Goal: Navigation & Orientation: Find specific page/section

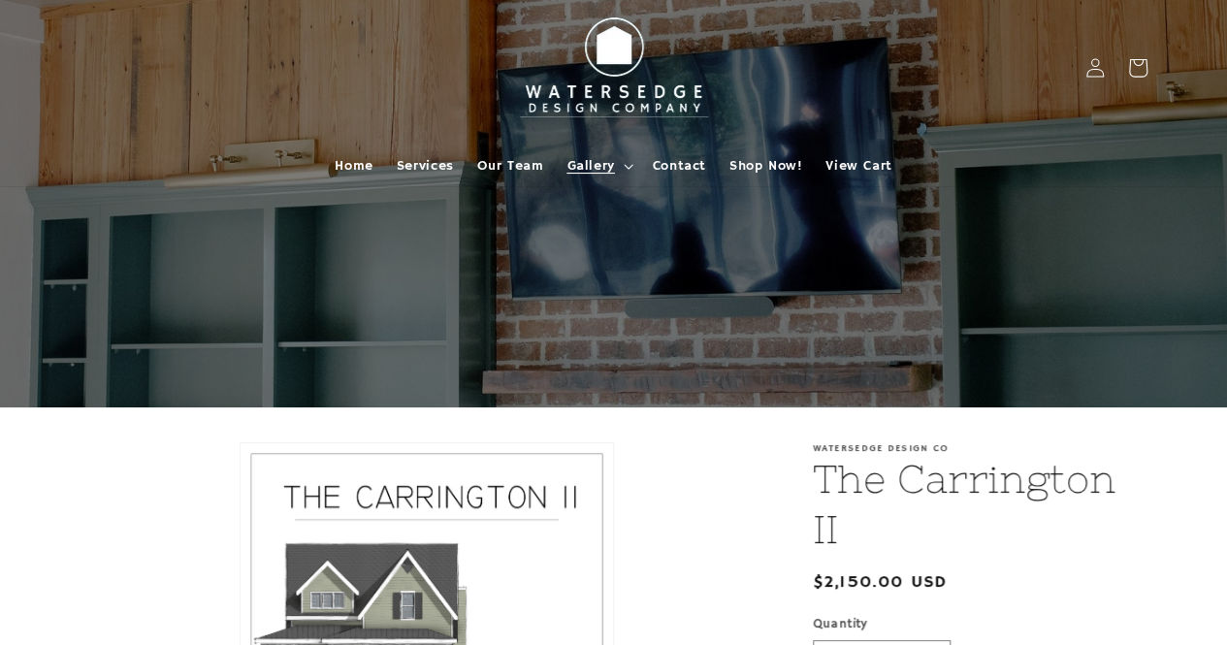
click at [605, 164] on span "Gallery" at bounding box center [590, 165] width 48 height 17
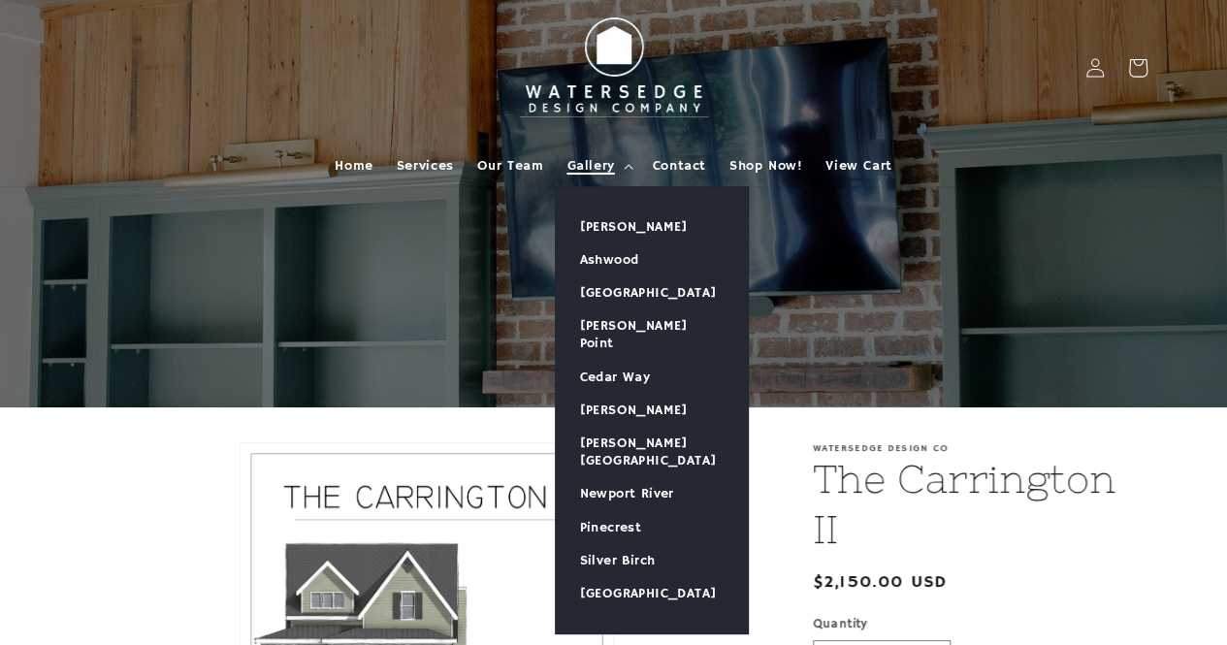
click at [609, 158] on span "Gallery" at bounding box center [590, 165] width 48 height 17
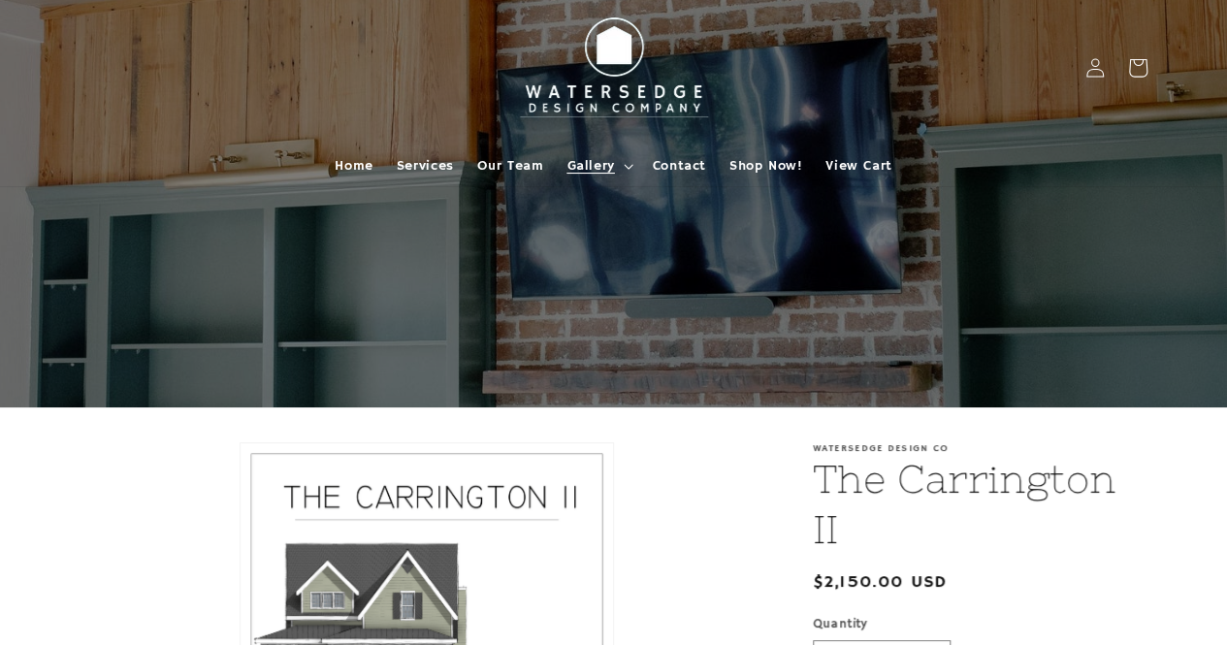
click at [609, 159] on span "Gallery" at bounding box center [590, 165] width 48 height 17
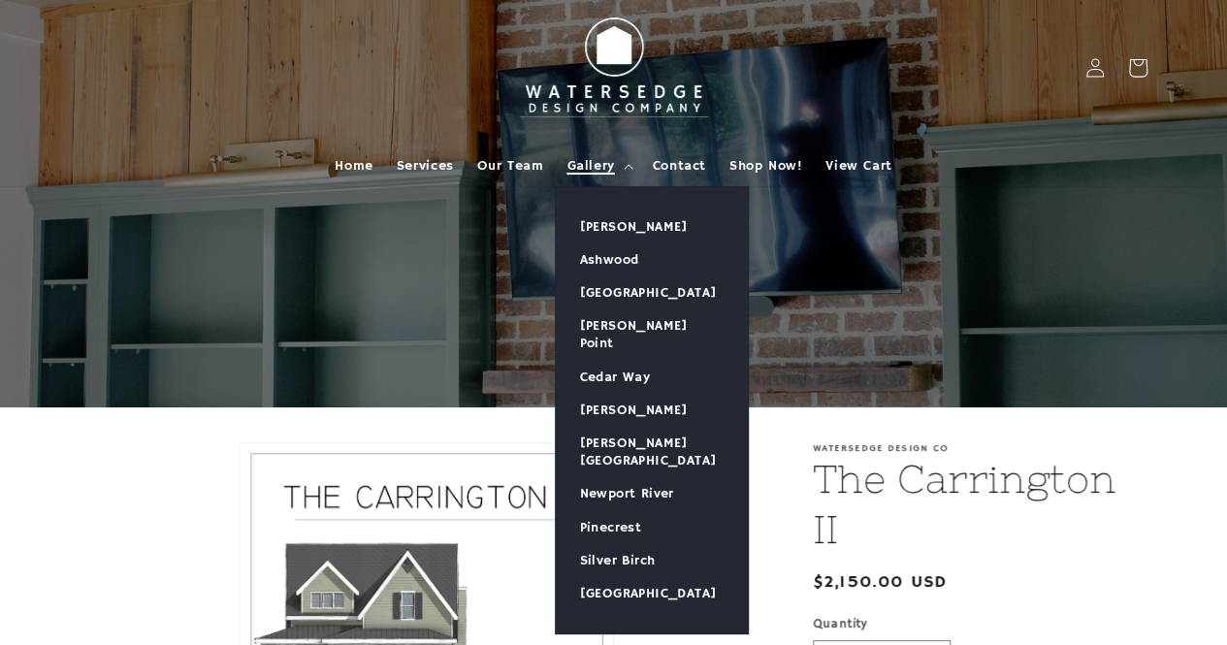
click at [609, 162] on span "Gallery" at bounding box center [590, 165] width 48 height 17
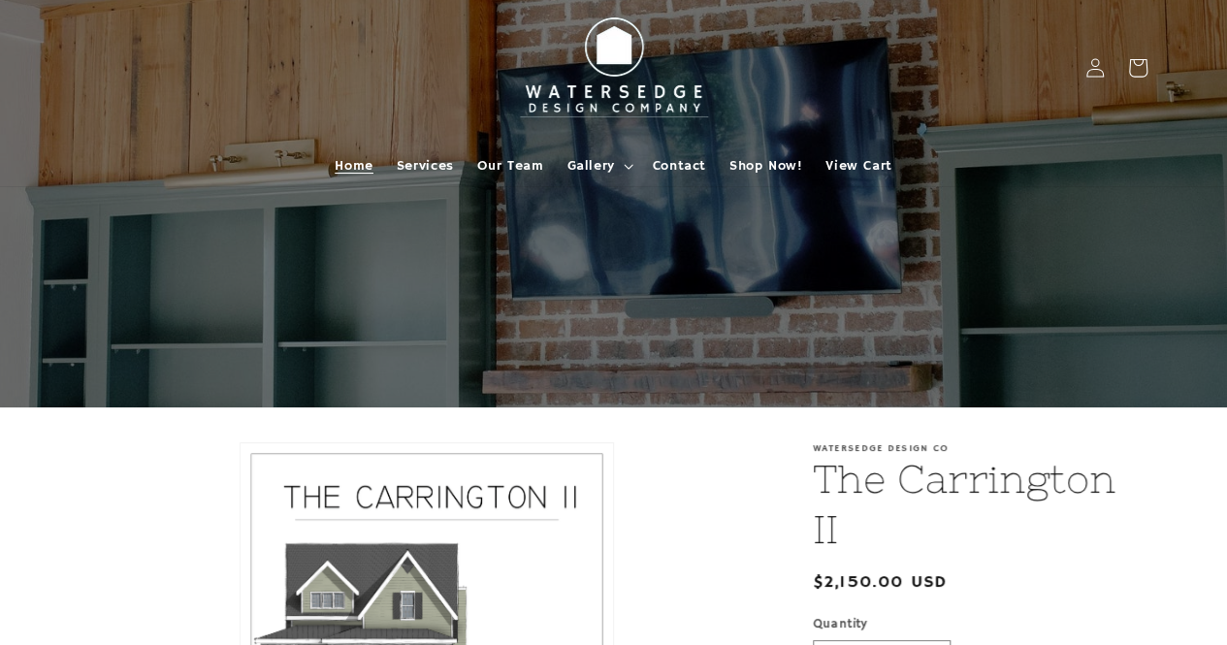
click at [341, 164] on span "Home" at bounding box center [354, 165] width 38 height 17
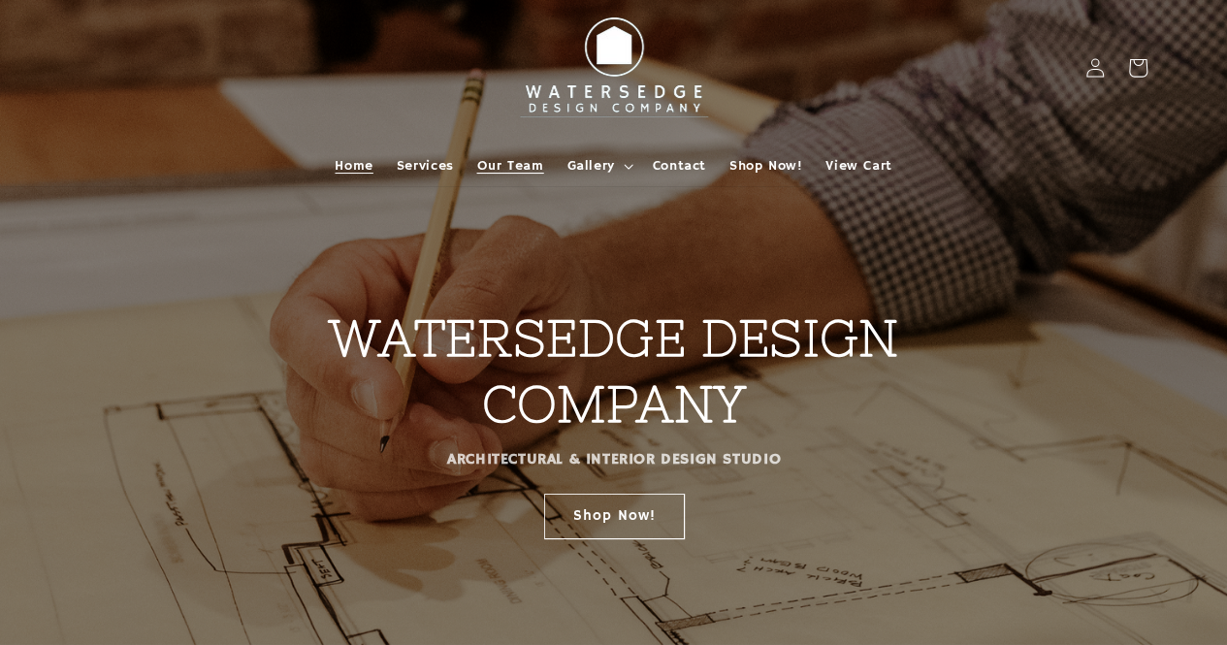
click at [524, 170] on span "Our Team" at bounding box center [510, 165] width 67 height 17
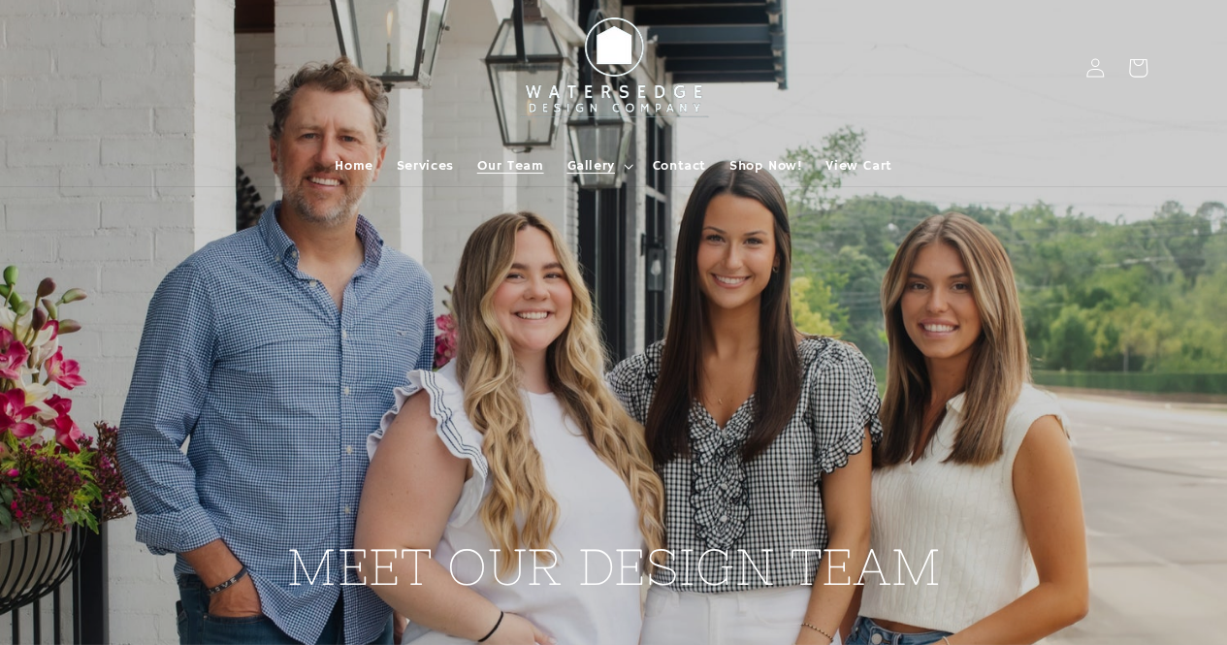
click at [584, 158] on span "Gallery" at bounding box center [590, 165] width 48 height 17
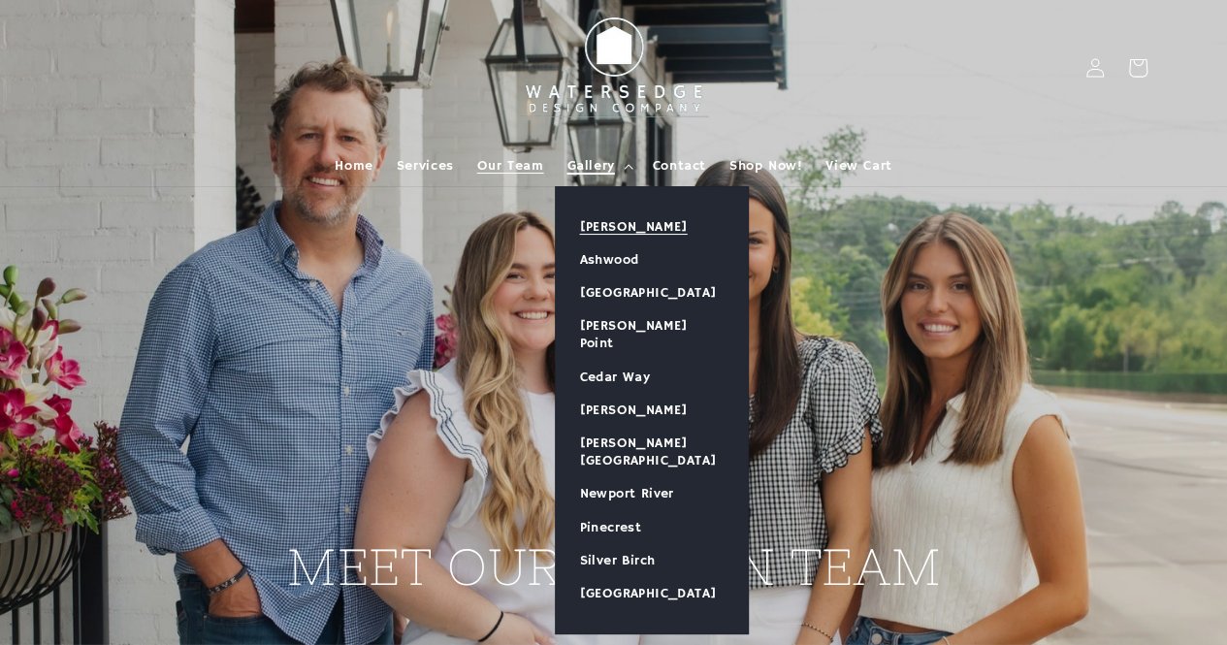
click at [605, 227] on link "[PERSON_NAME]" at bounding box center [652, 226] width 192 height 33
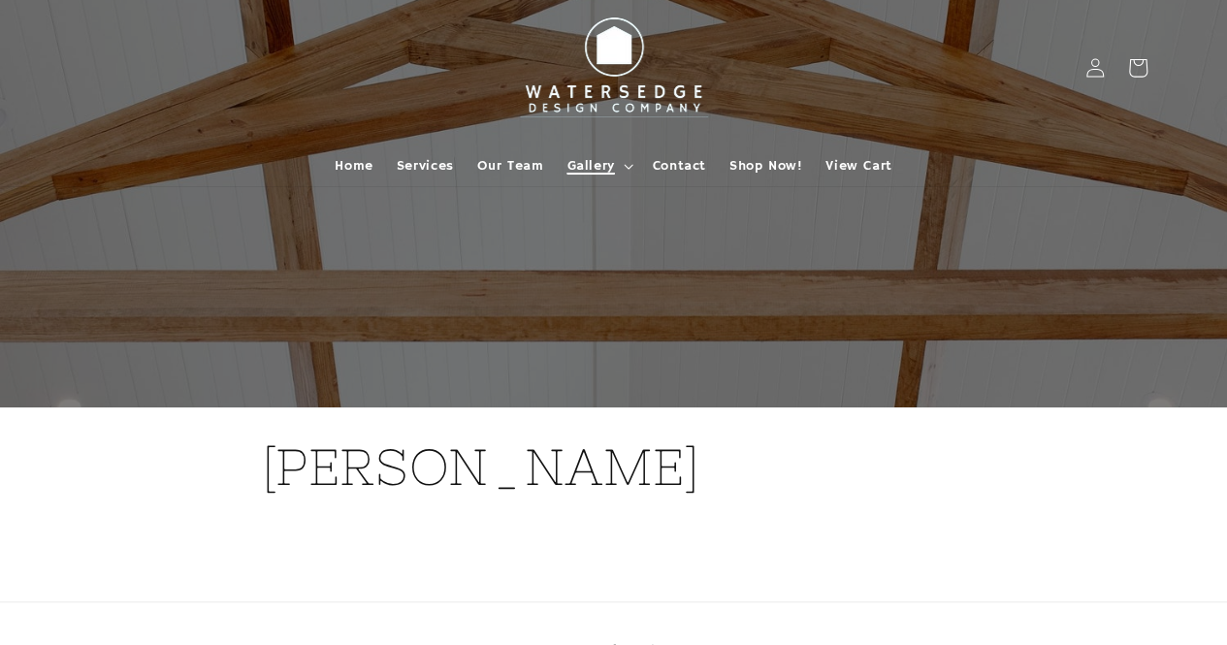
click at [597, 170] on span "Gallery" at bounding box center [590, 165] width 48 height 17
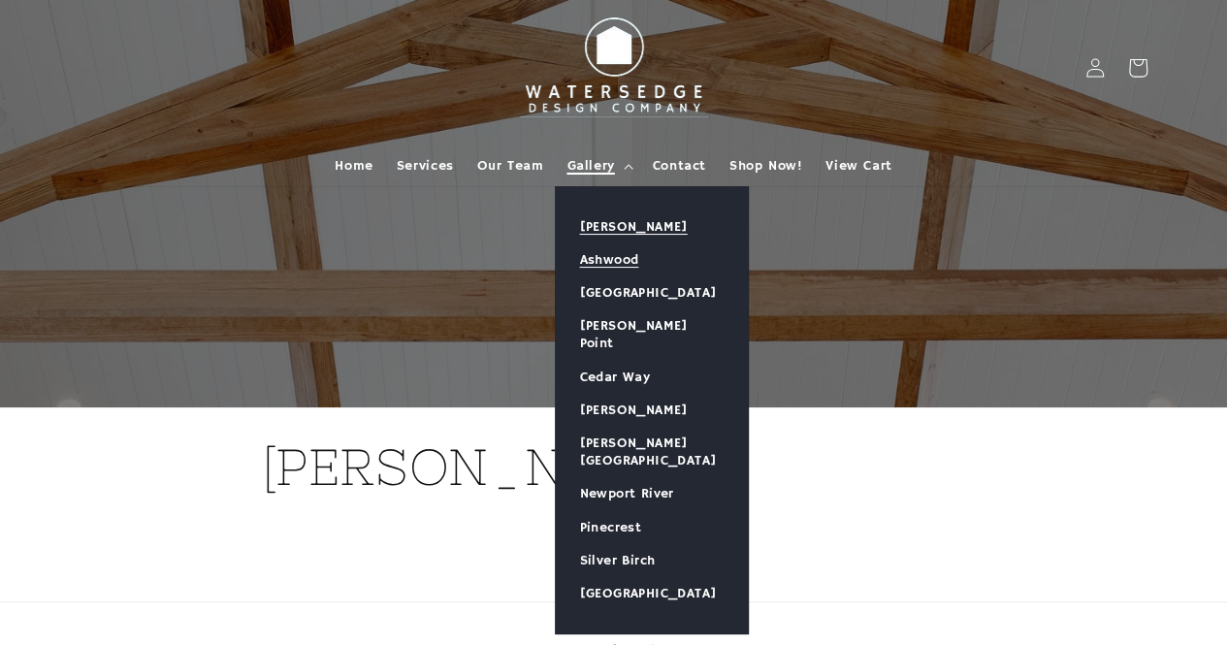
click at [599, 261] on link "Ashwood" at bounding box center [652, 259] width 192 height 33
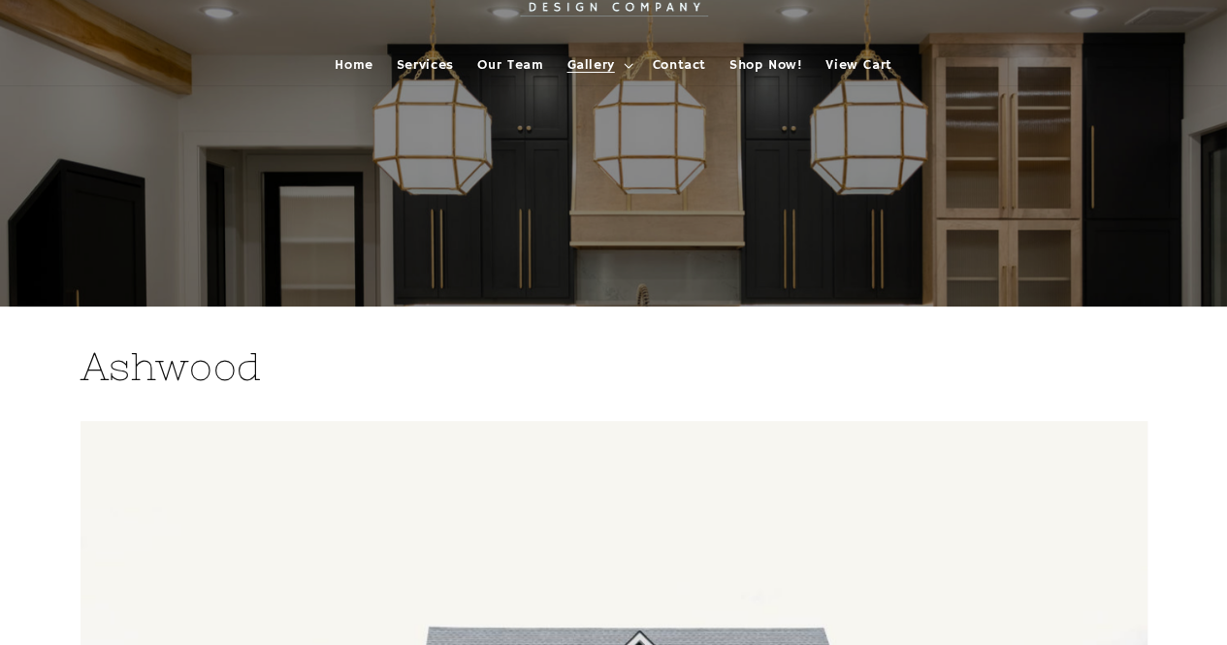
scroll to position [97, 0]
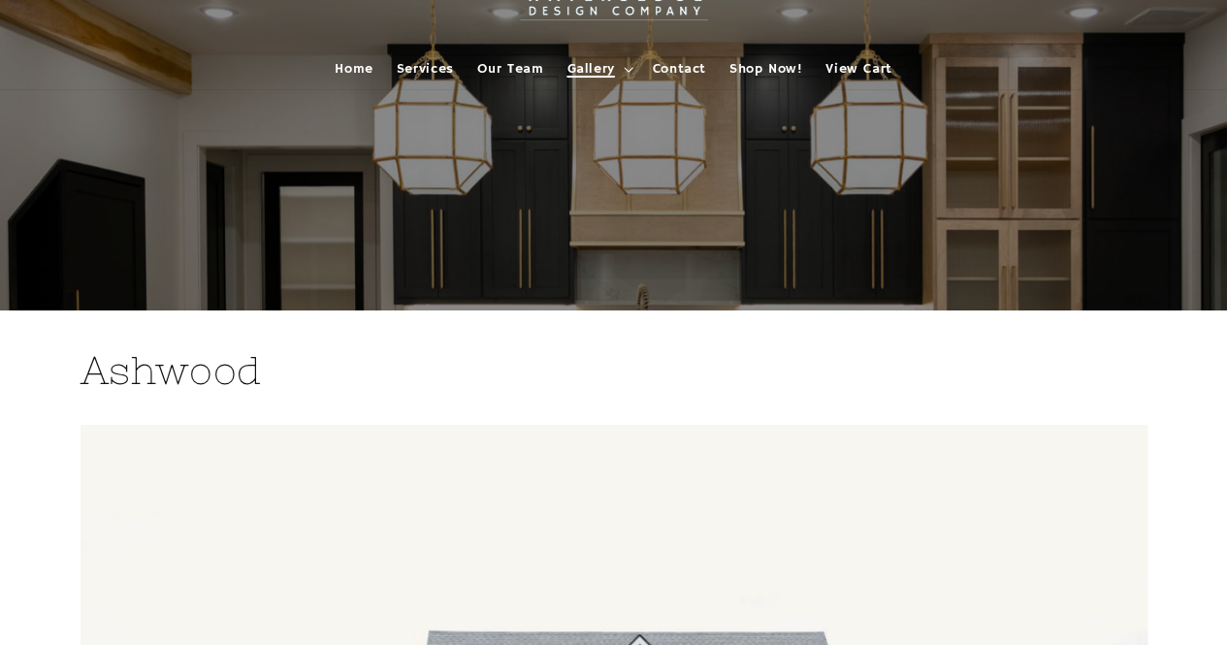
click at [620, 69] on summary "Gallery" at bounding box center [597, 68] width 85 height 41
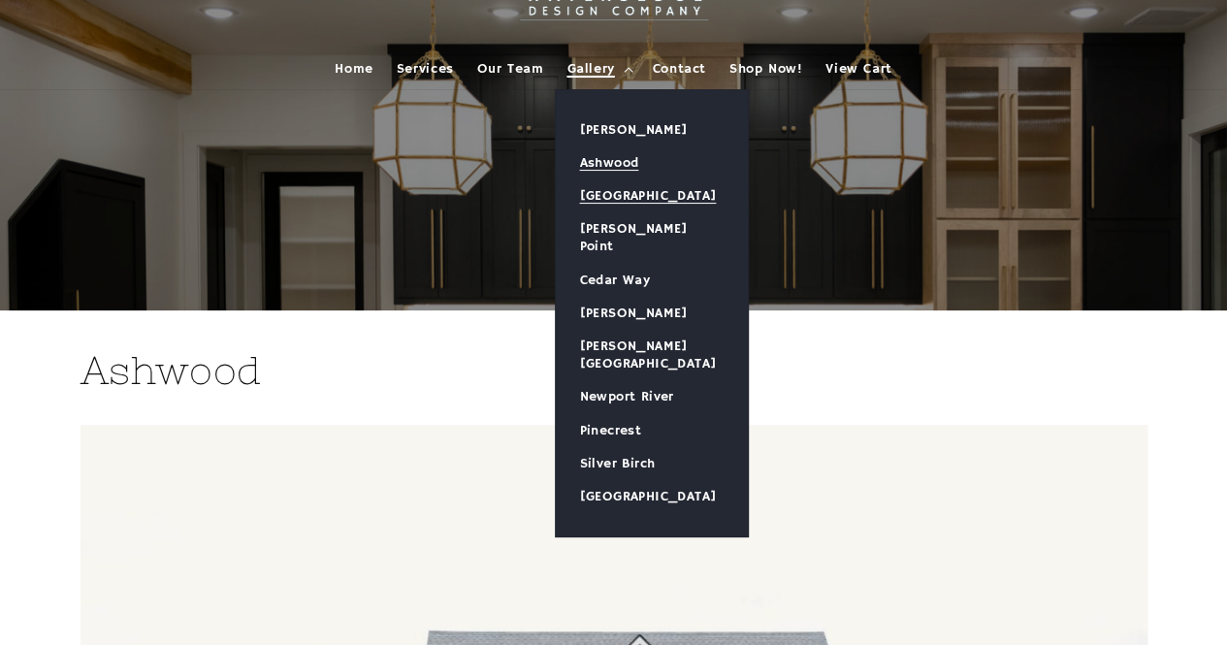
click at [614, 201] on link "[GEOGRAPHIC_DATA]" at bounding box center [652, 195] width 192 height 33
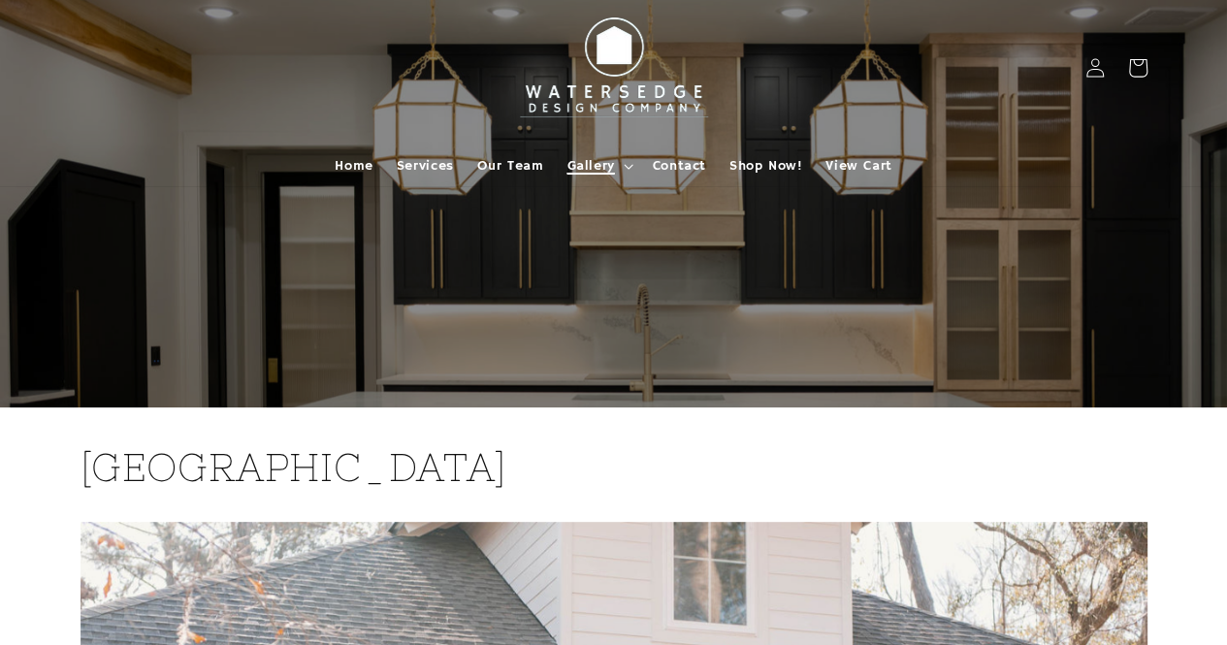
click at [607, 158] on span "Gallery" at bounding box center [590, 165] width 48 height 17
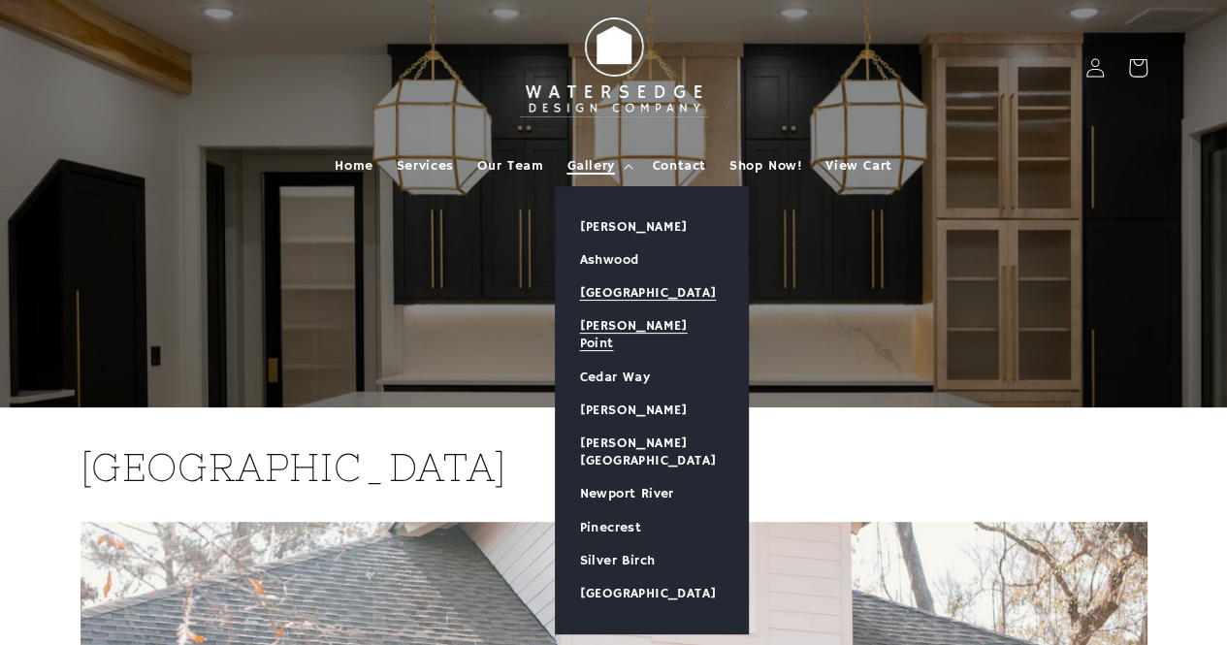
click at [591, 336] on link "[PERSON_NAME] Point" at bounding box center [652, 334] width 192 height 50
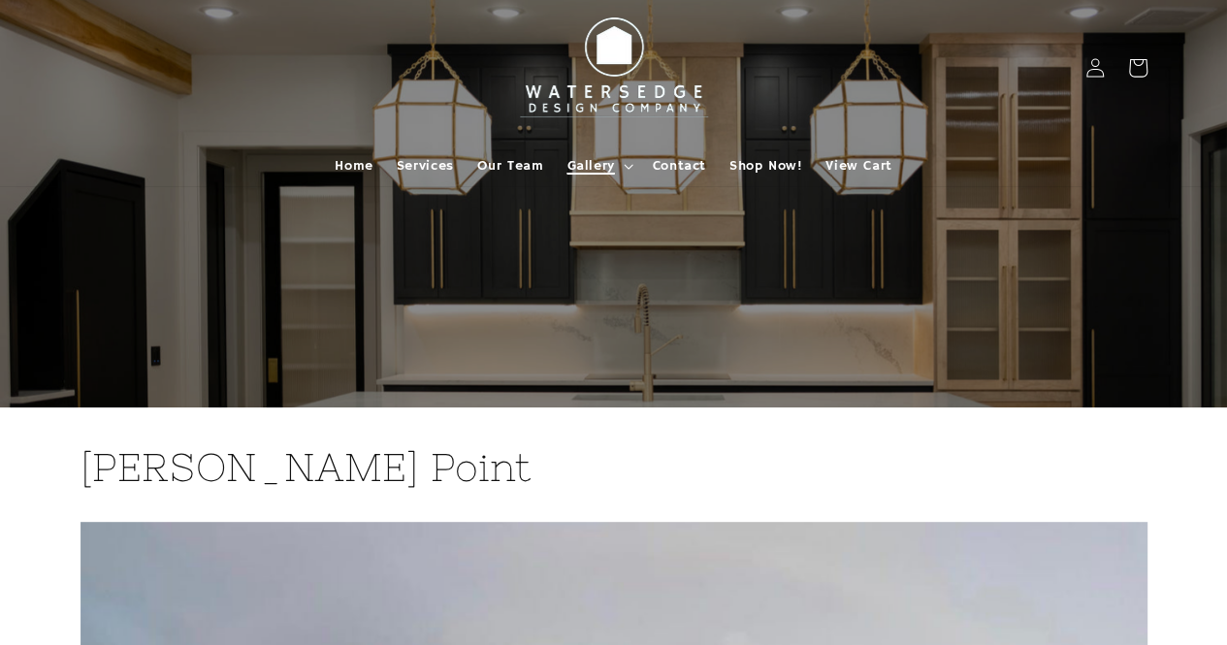
click at [580, 177] on summary "Gallery" at bounding box center [597, 165] width 85 height 41
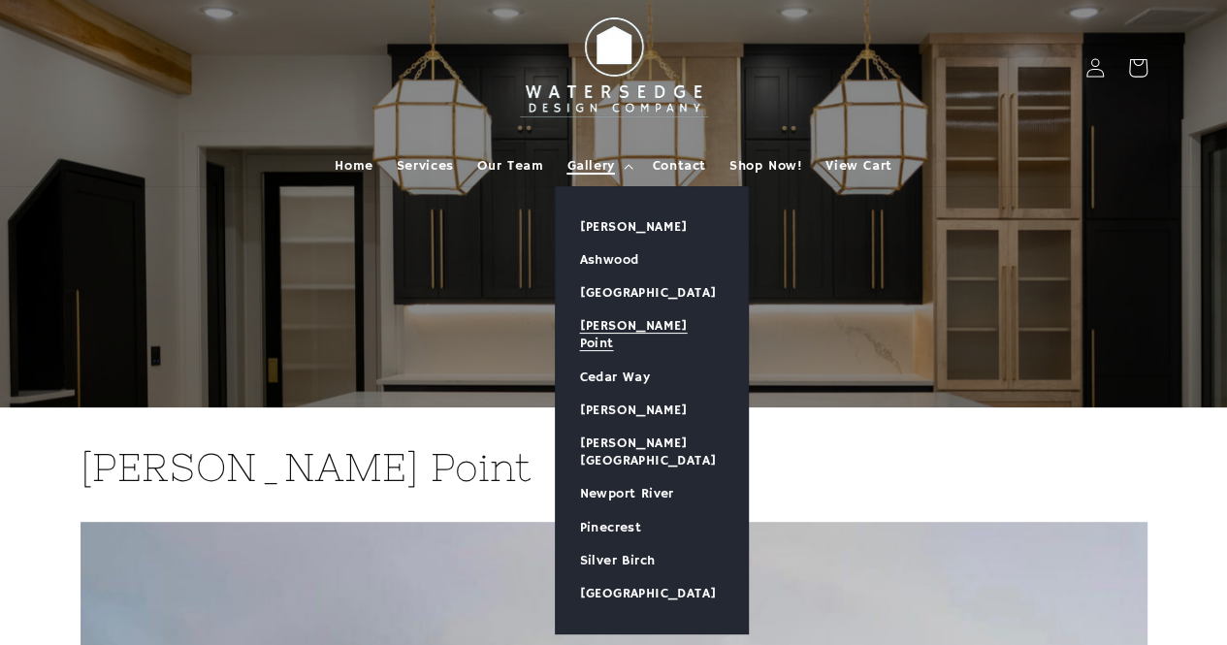
click at [588, 161] on span "Gallery" at bounding box center [590, 165] width 48 height 17
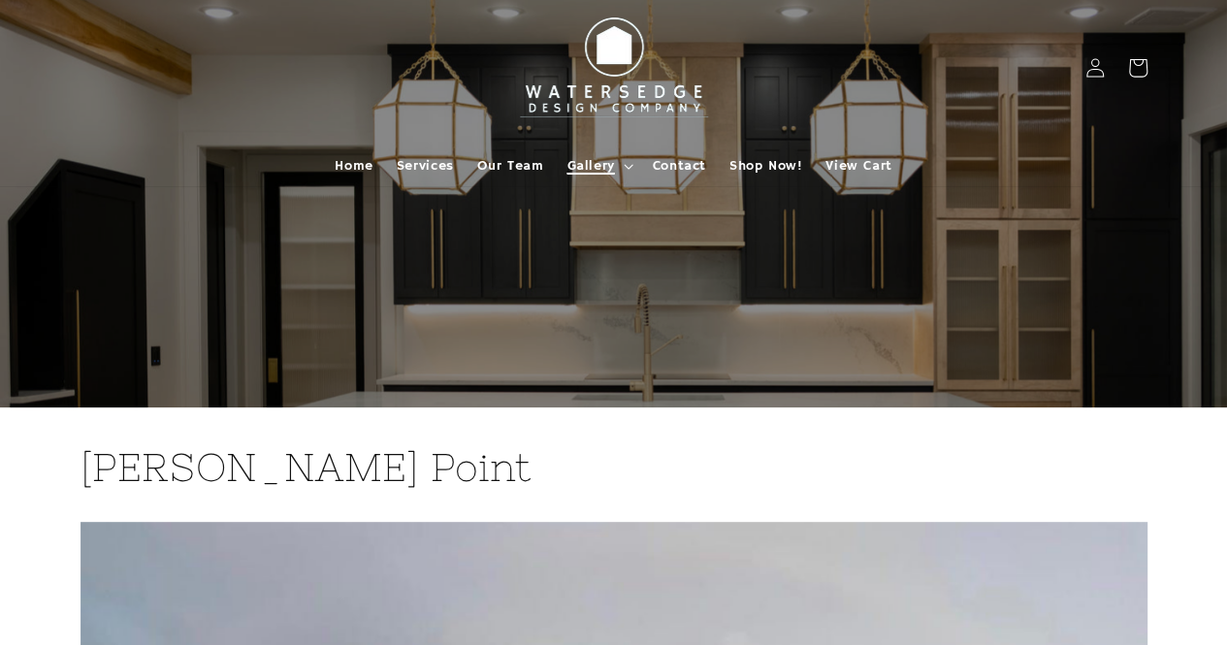
click at [588, 161] on span "Gallery" at bounding box center [590, 165] width 48 height 17
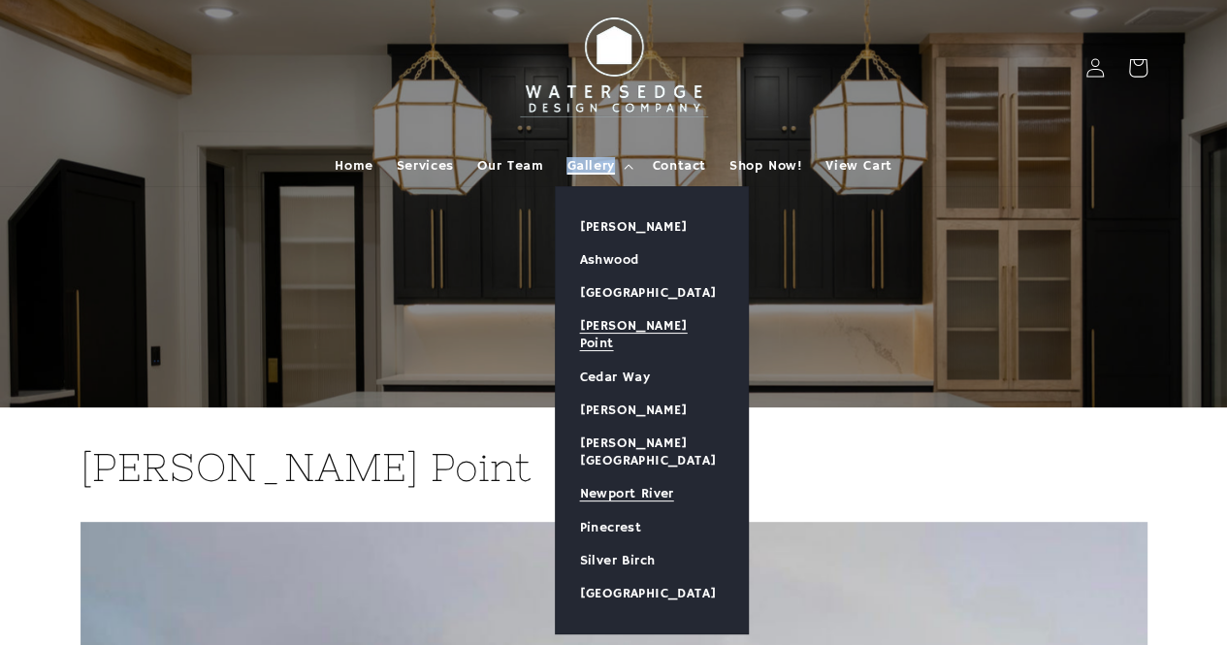
click at [623, 477] on link "Newport River" at bounding box center [652, 493] width 192 height 33
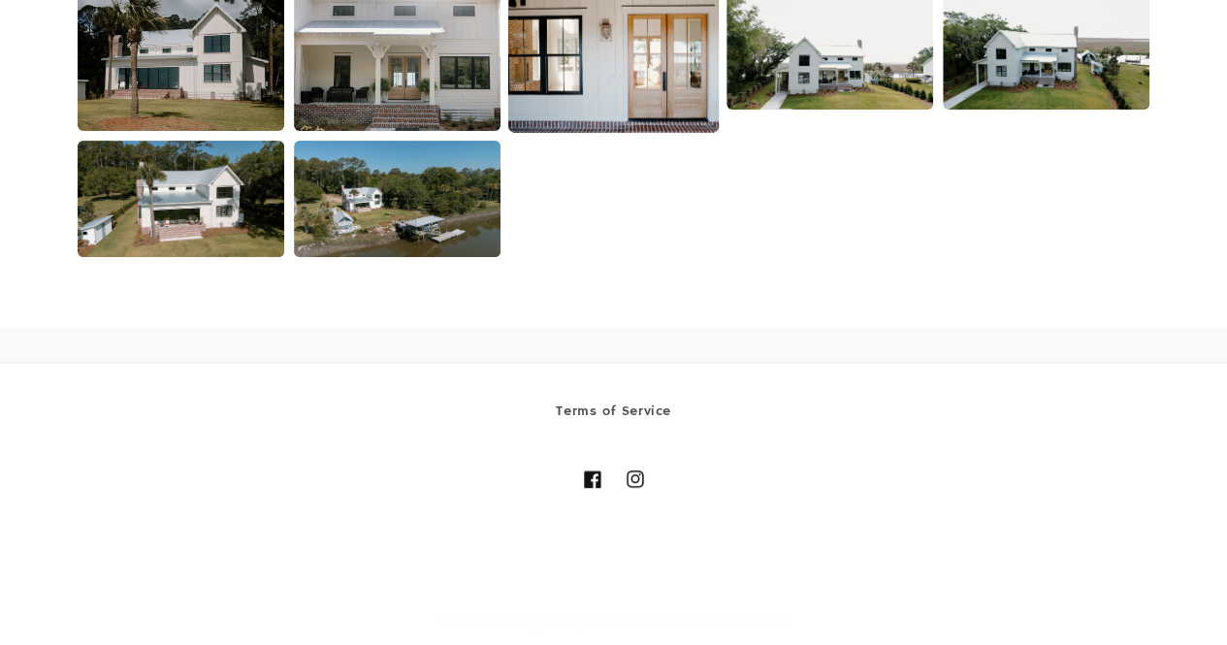
scroll to position [3924, 0]
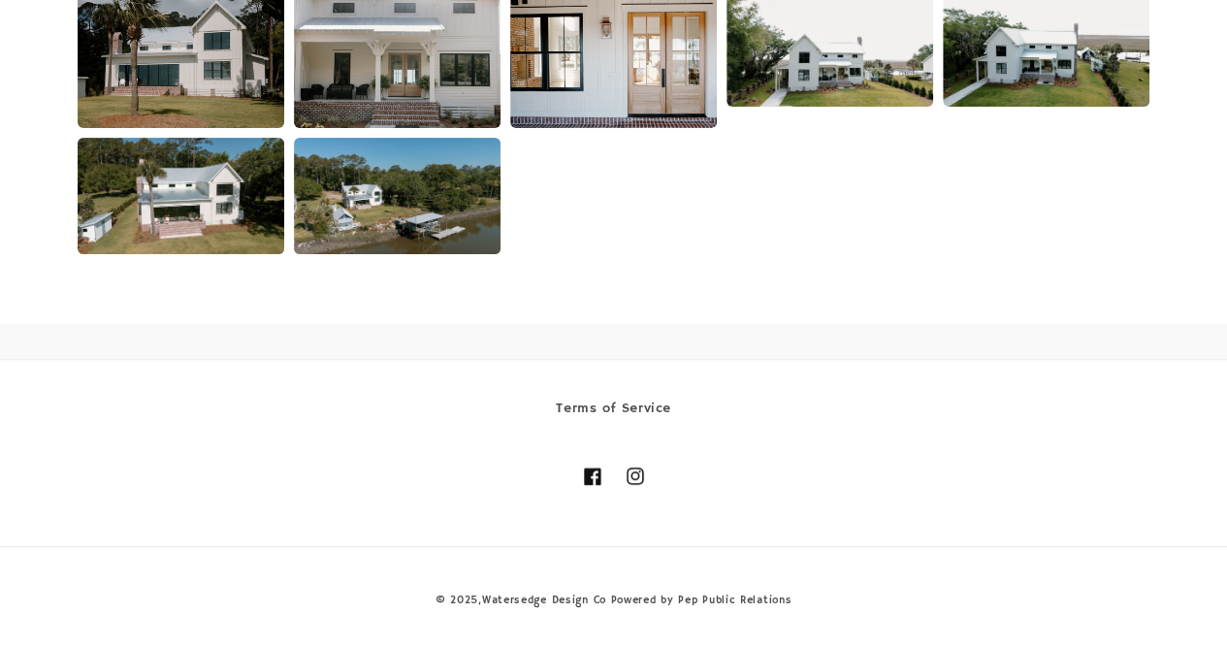
click at [780, 404] on ul "Terms of Service" at bounding box center [613, 410] width 737 height 31
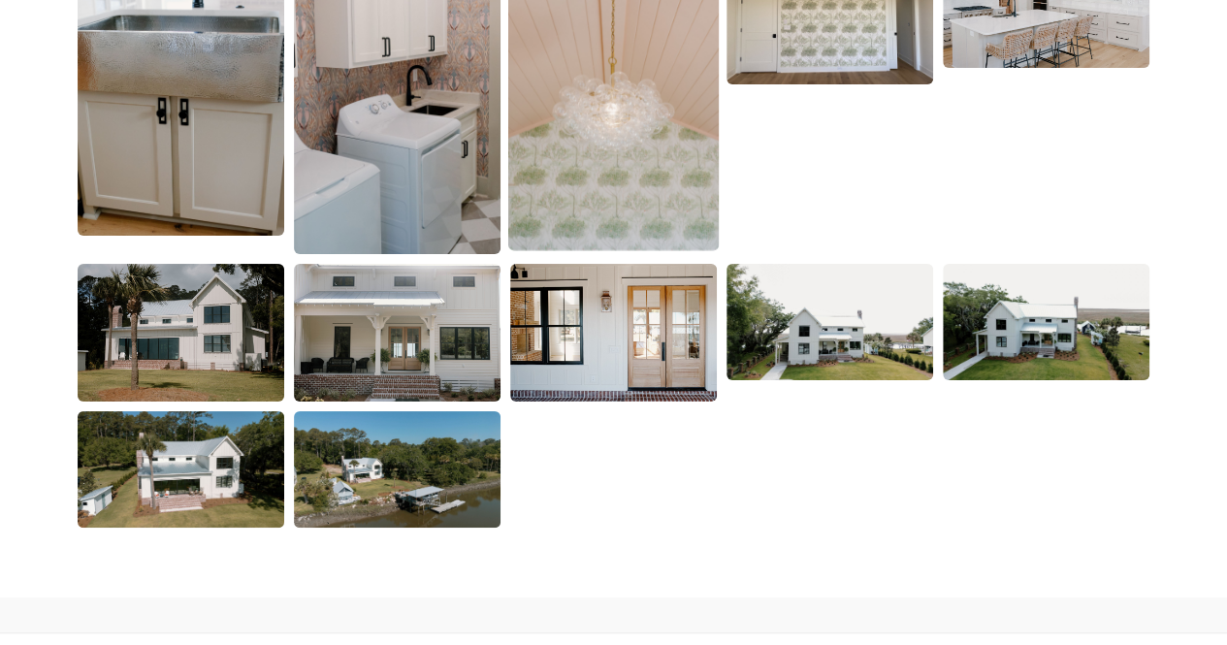
scroll to position [3536, 0]
